Goal: Understand process/instructions: Learn how to perform a task or action

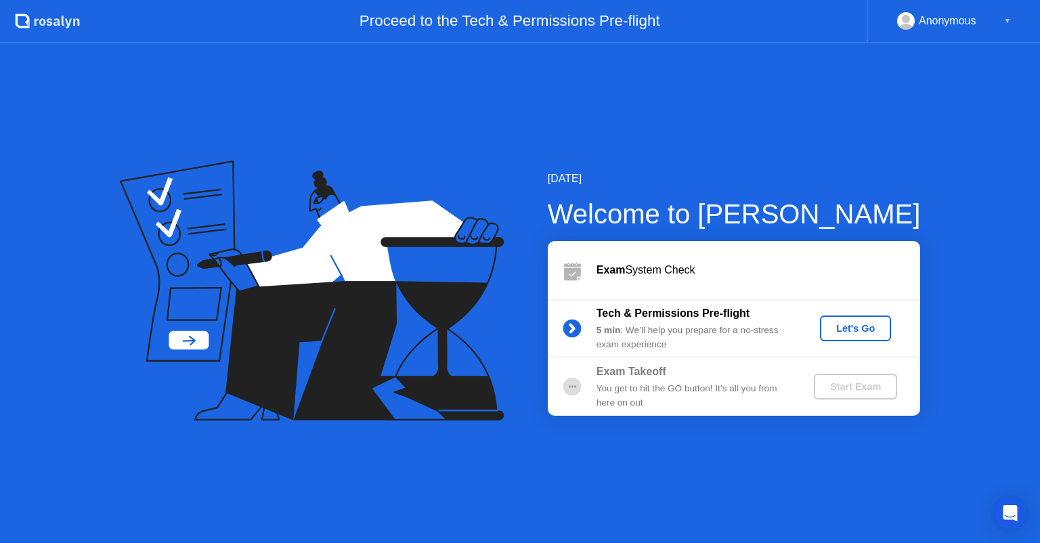
click at [831, 328] on div "Let's Go" at bounding box center [855, 328] width 60 height 11
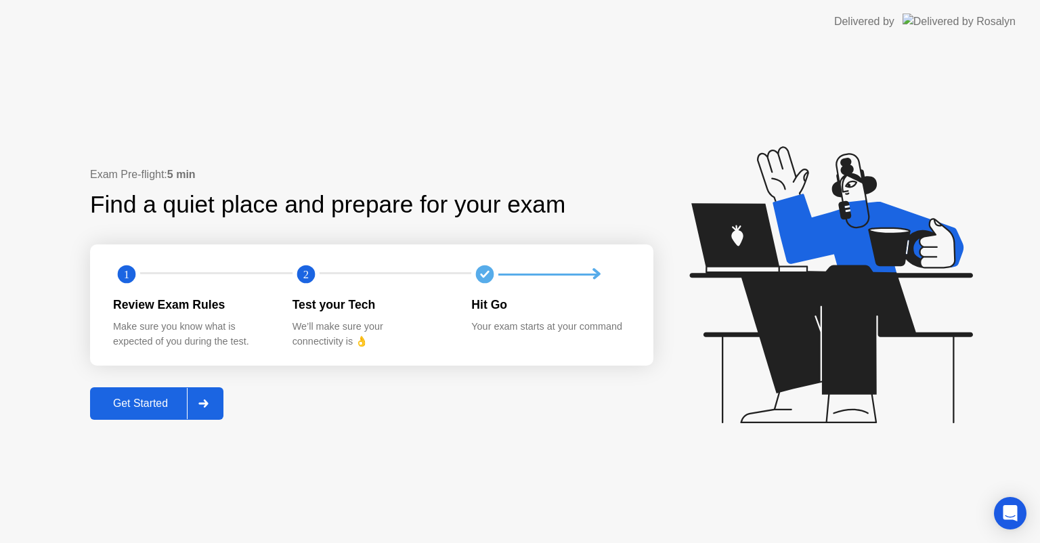
click at [146, 397] on div "Get Started" at bounding box center [140, 403] width 93 height 12
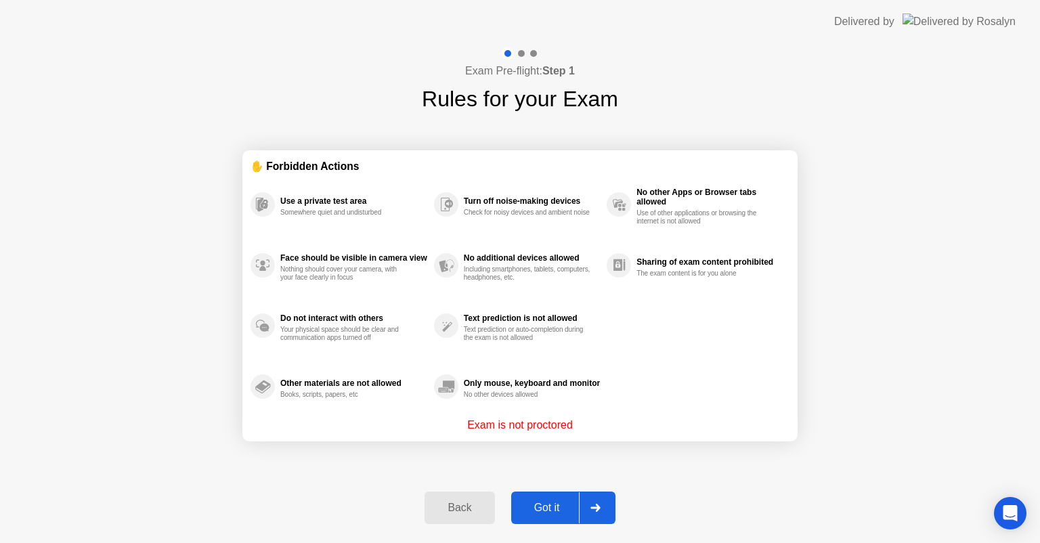
click at [592, 511] on icon at bounding box center [595, 508] width 10 height 8
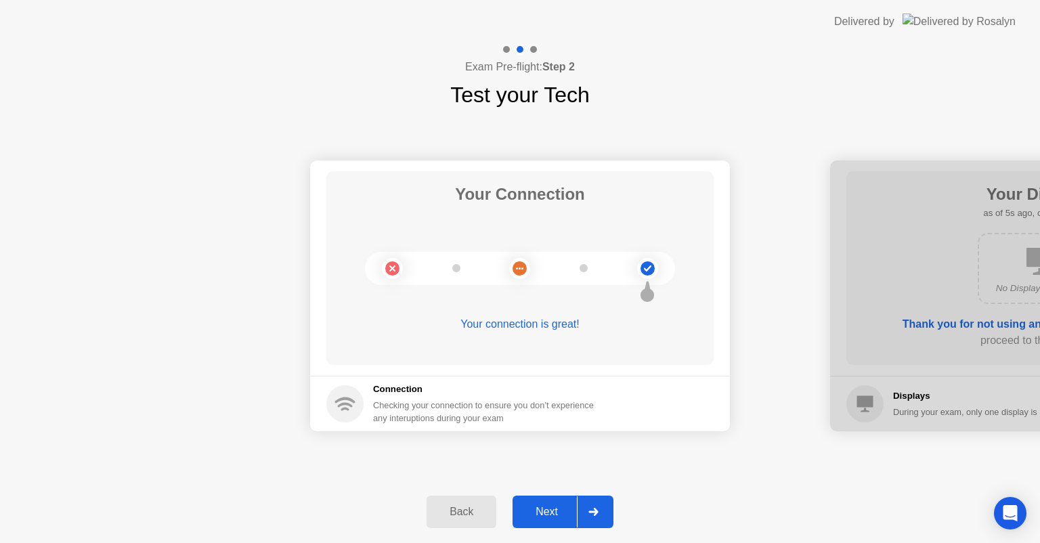
click at [592, 511] on icon at bounding box center [592, 512] width 9 height 8
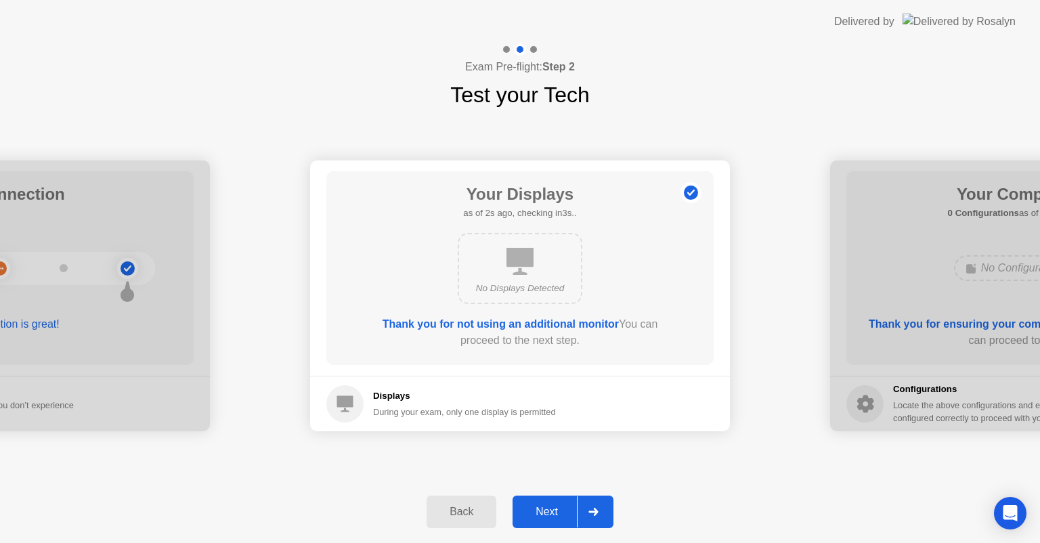
click at [556, 525] on button "Next" at bounding box center [562, 511] width 101 height 32
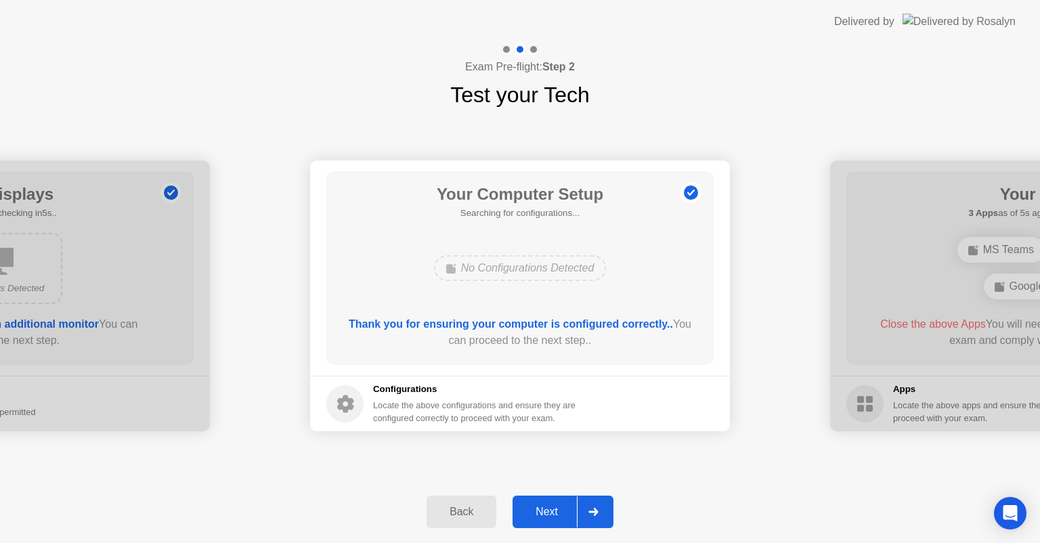
click at [556, 525] on button "Next" at bounding box center [562, 511] width 101 height 32
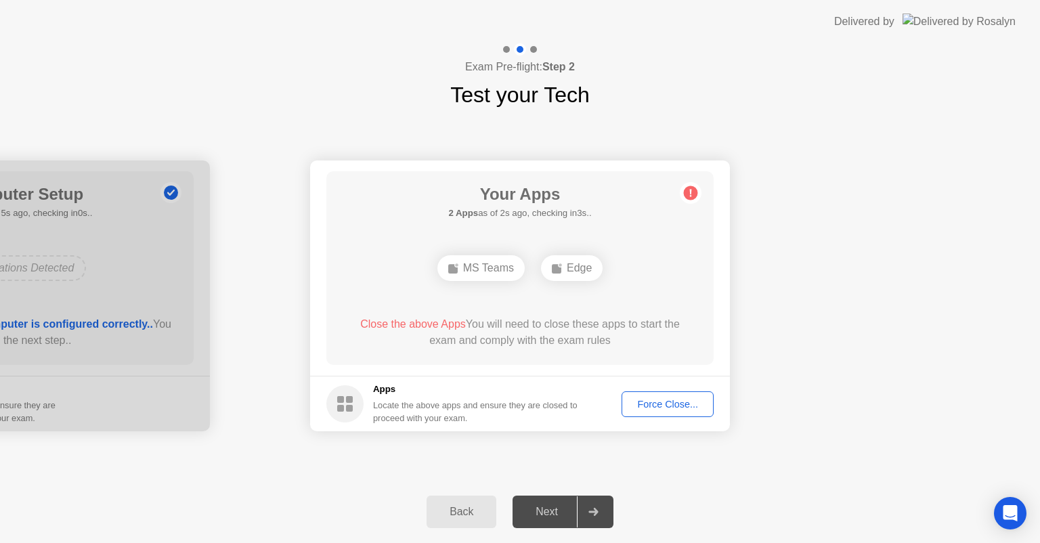
click at [658, 403] on div "Force Close..." at bounding box center [667, 404] width 83 height 11
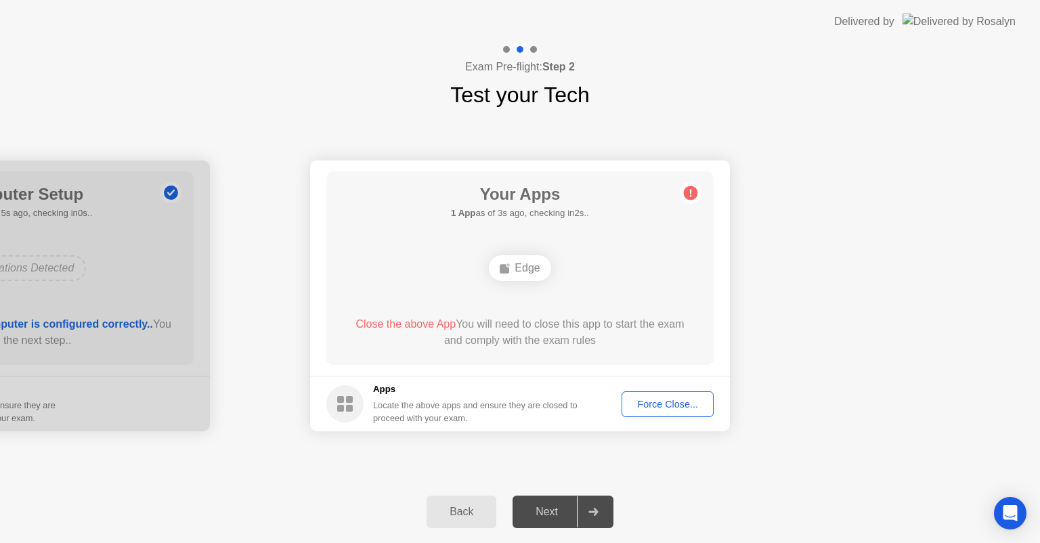
click at [510, 268] on icon at bounding box center [505, 268] width 11 height 11
click at [634, 395] on button "Force Close..." at bounding box center [667, 404] width 92 height 26
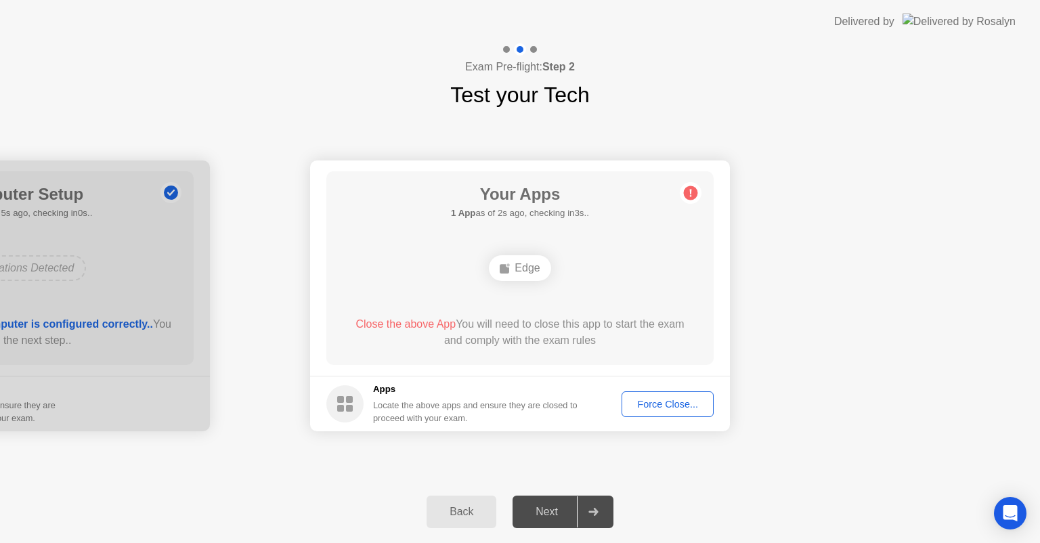
click at [666, 402] on div "Force Close..." at bounding box center [667, 404] width 83 height 11
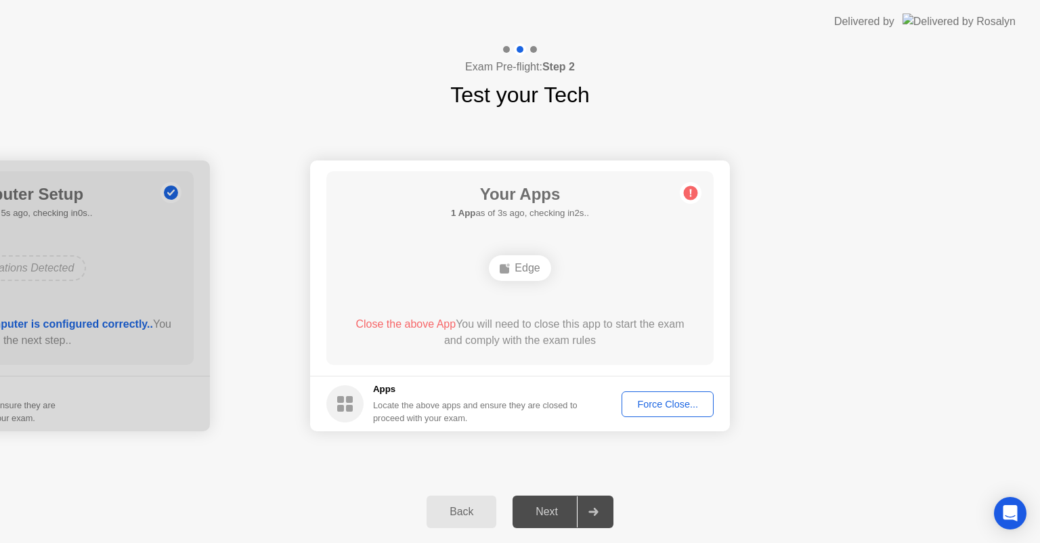
click at [688, 194] on circle at bounding box center [691, 193] width 14 height 14
click at [677, 407] on div "Force Close..." at bounding box center [667, 404] width 83 height 11
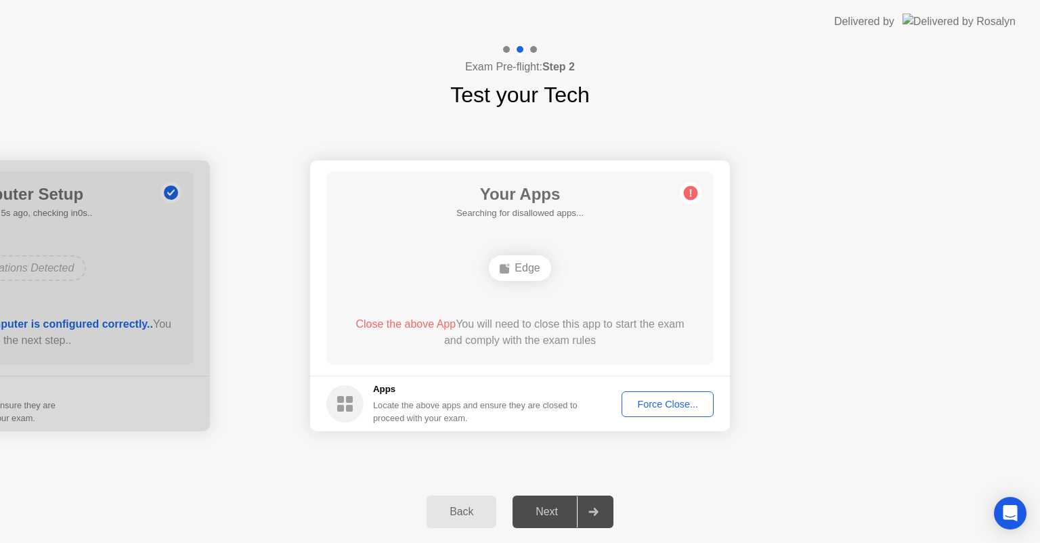
click at [524, 257] on div "Edge" at bounding box center [520, 268] width 62 height 26
click at [509, 266] on ellipse at bounding box center [508, 265] width 4 height 4
click at [374, 395] on h5 "Apps" at bounding box center [475, 389] width 205 height 14
click at [409, 418] on div "Locate the above apps and ensure they are closed to proceed with your exam." at bounding box center [475, 412] width 205 height 26
click at [554, 518] on div "Next" at bounding box center [546, 512] width 60 height 12
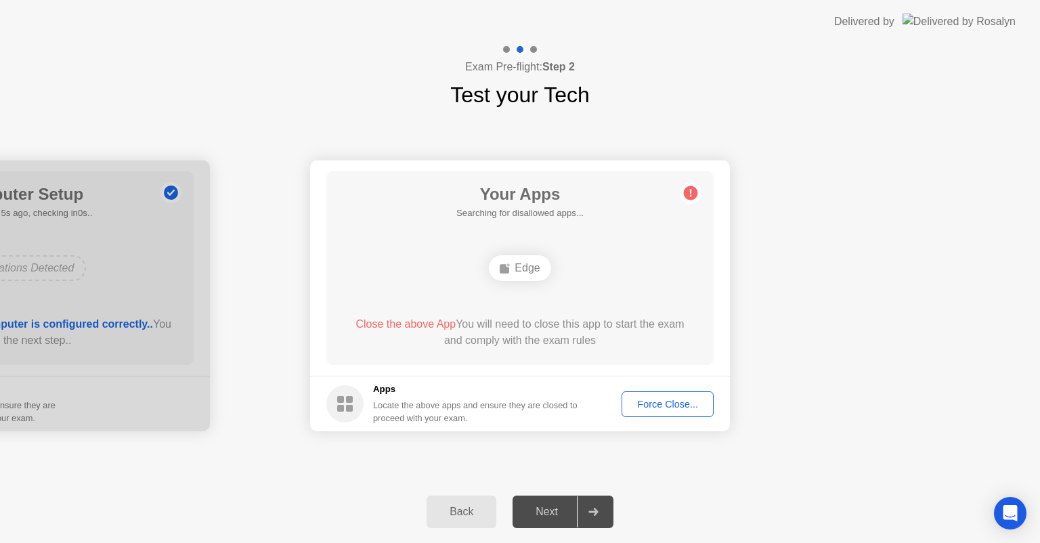
click at [108, 352] on div at bounding box center [0, 295] width 420 height 271
